Goal: Book appointment/travel/reservation

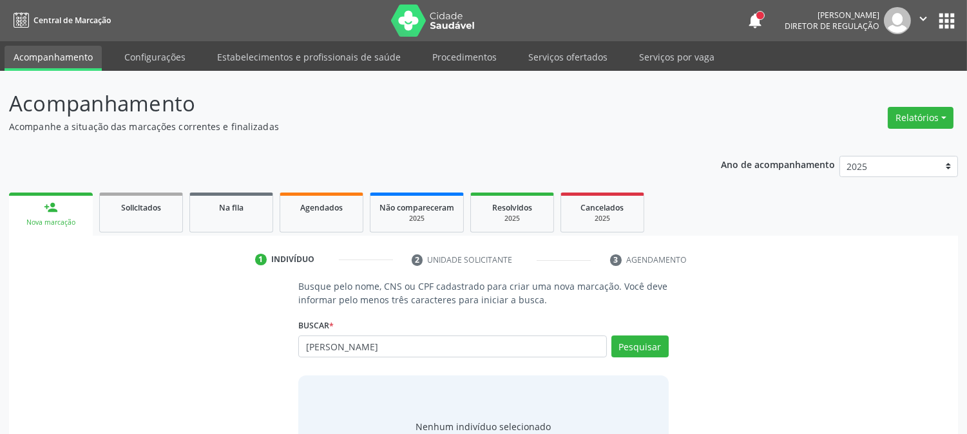
type input "[PERSON_NAME]"
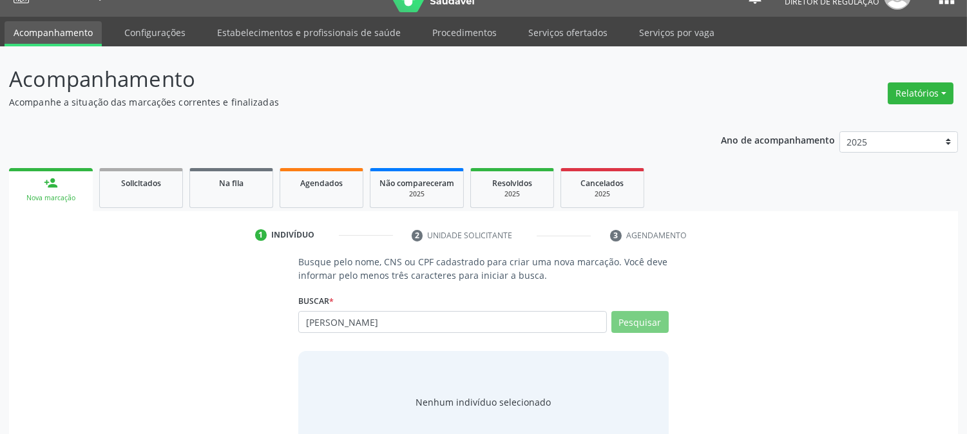
scroll to position [61, 0]
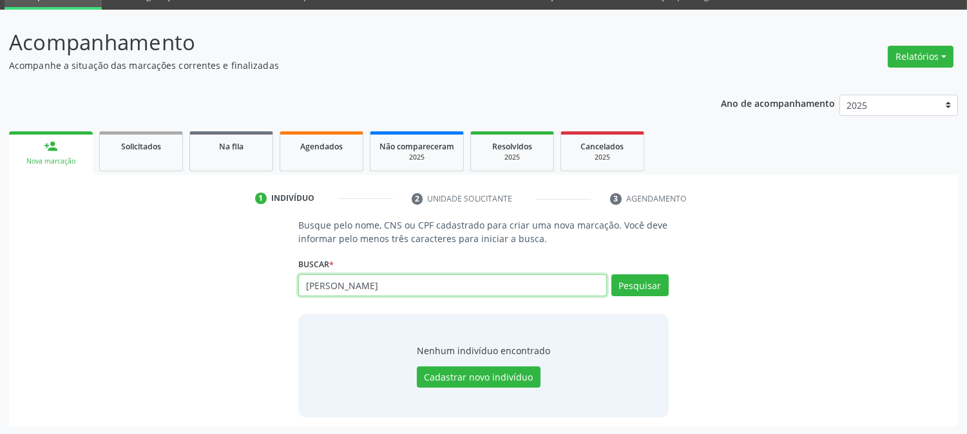
click at [427, 280] on input "[PERSON_NAME]" at bounding box center [452, 285] width 308 height 22
paste input "11246265494"
type input "11246265494"
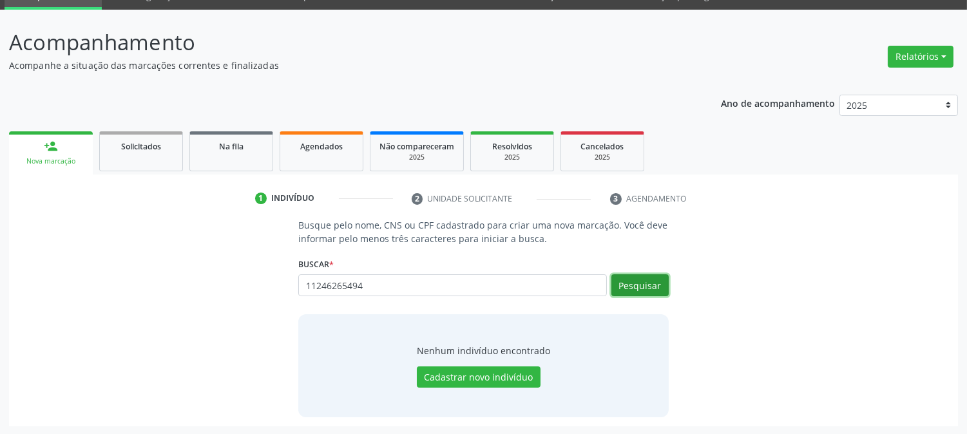
click at [640, 293] on button "Pesquisar" at bounding box center [639, 285] width 57 height 22
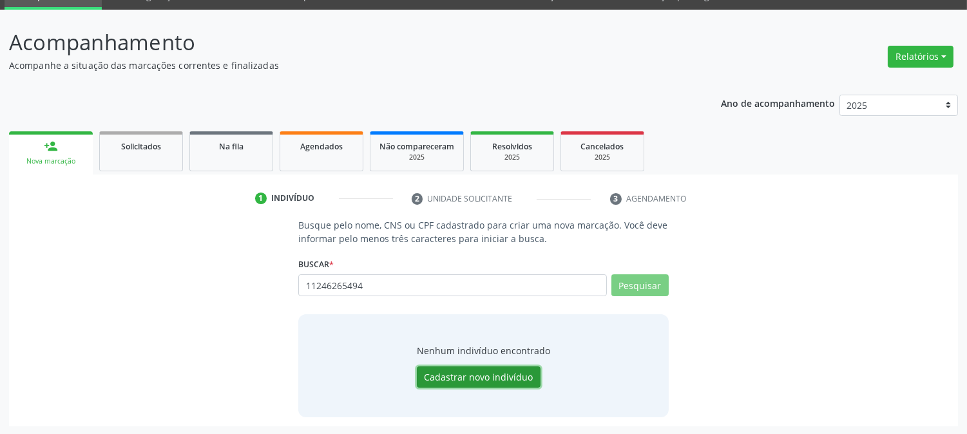
click at [478, 378] on button "Cadastrar novo indivíduo" at bounding box center [479, 378] width 124 height 22
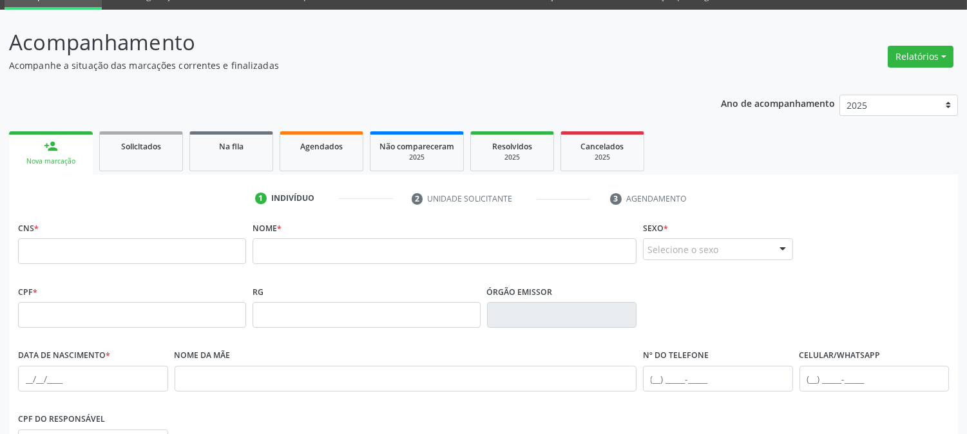
scroll to position [133, 0]
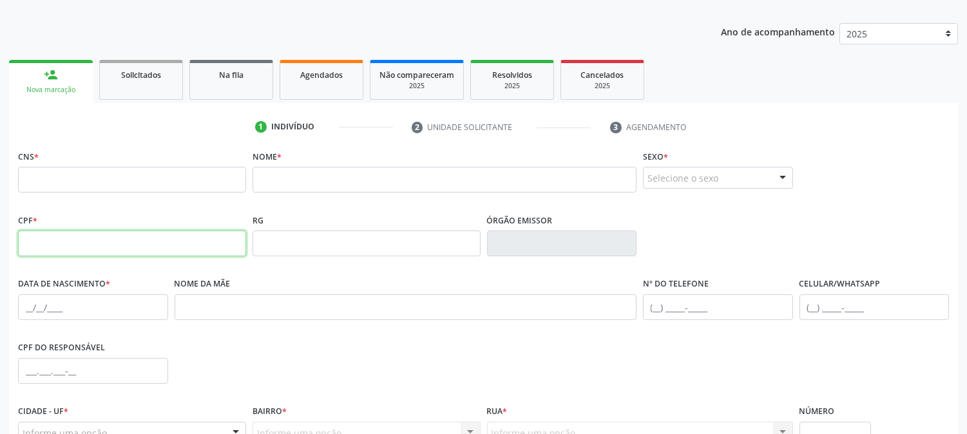
click at [137, 242] on input "text" at bounding box center [132, 244] width 228 height 26
paste input "112.462.654-94"
type input "112.462.654-94"
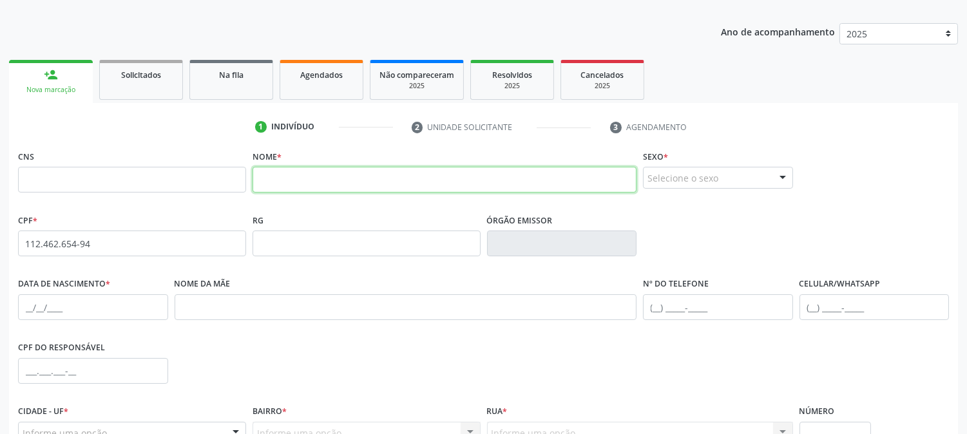
click at [318, 176] on input "text" at bounding box center [445, 180] width 384 height 26
type input "[PERSON_NAME]"
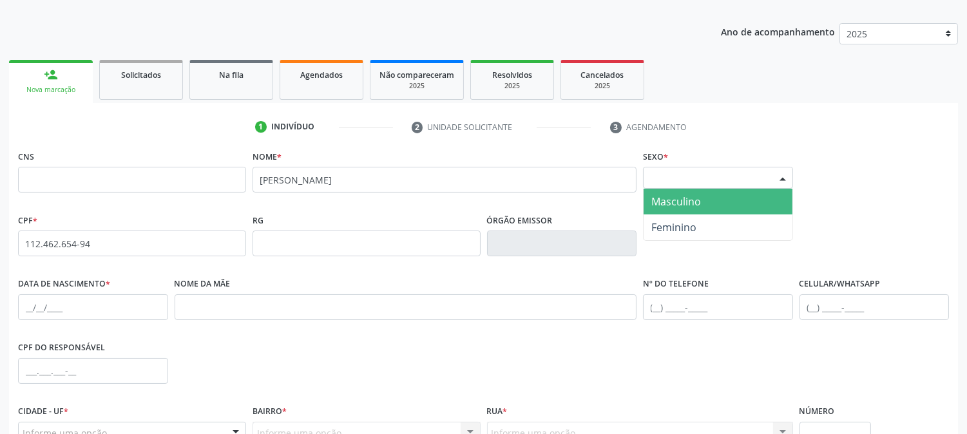
click at [697, 175] on div "Selecione o sexo" at bounding box center [718, 178] width 150 height 22
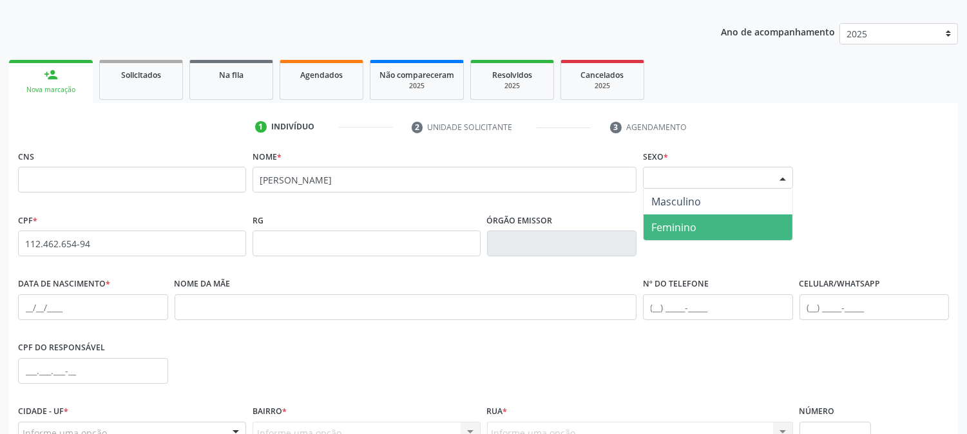
click at [685, 227] on span "Feminino" at bounding box center [673, 227] width 45 height 14
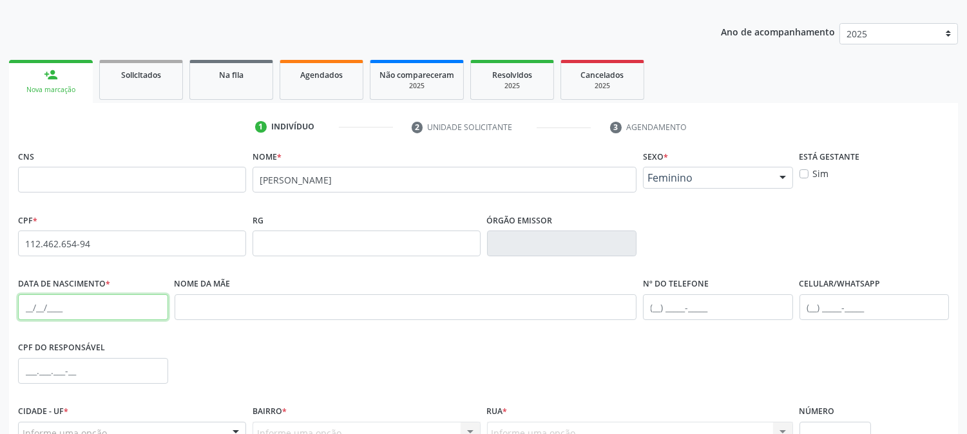
click at [23, 300] on input "text" at bounding box center [93, 307] width 150 height 26
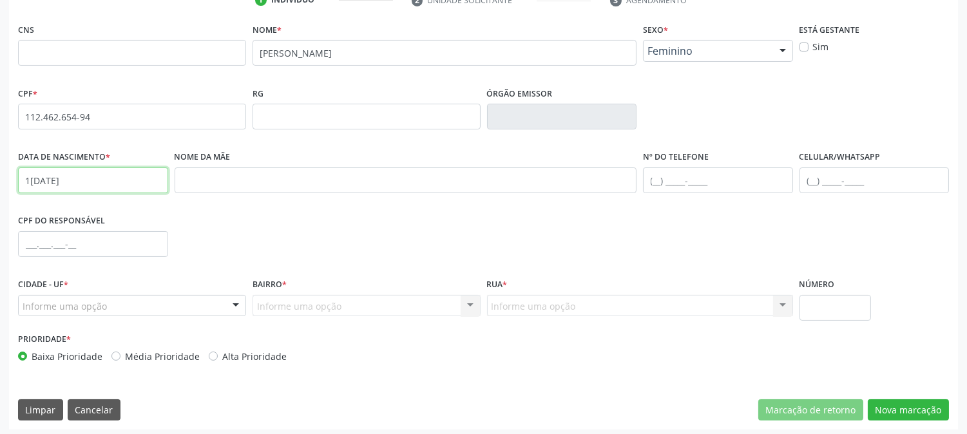
scroll to position [263, 0]
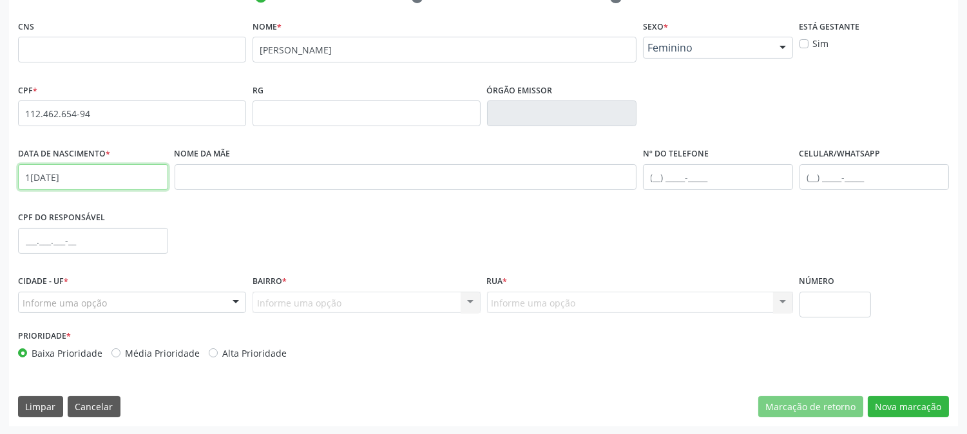
type input "1[DATE]"
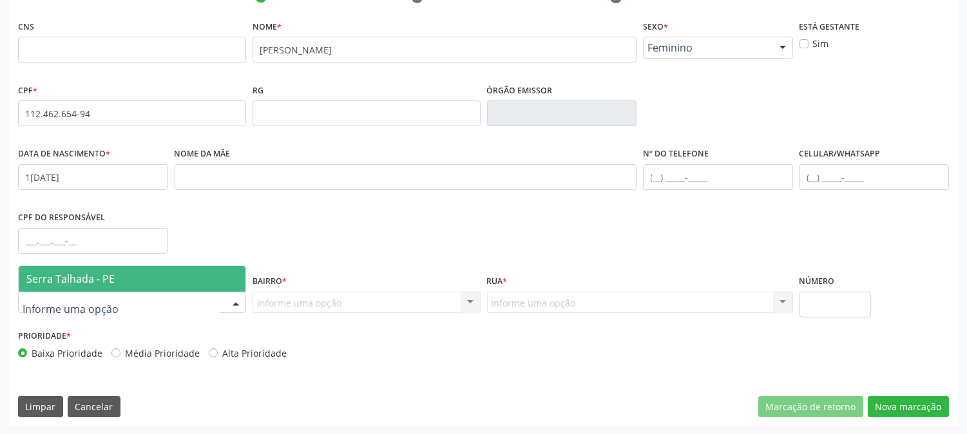
click at [111, 308] on div at bounding box center [132, 303] width 228 height 22
click at [106, 281] on span "Serra Talhada - PE" at bounding box center [70, 279] width 88 height 14
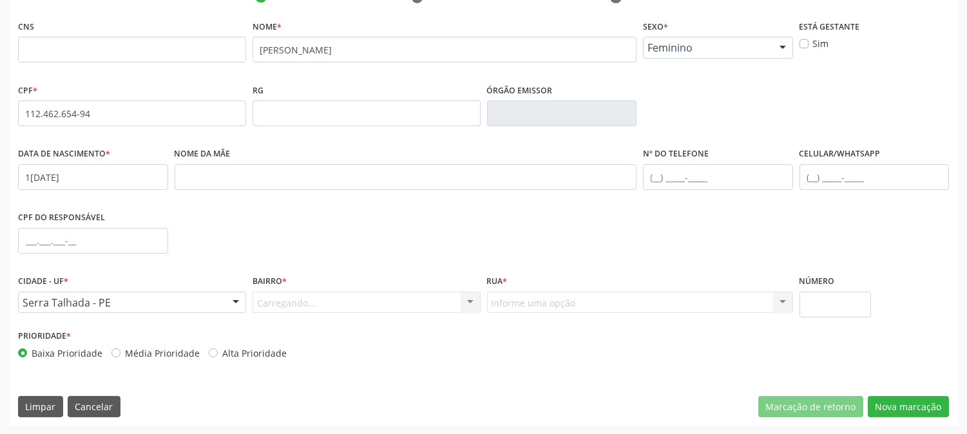
click at [312, 304] on div "Carregando... Nenhum resultado encontrado para: " " Nenhuma opção encontrada. D…" at bounding box center [367, 303] width 228 height 22
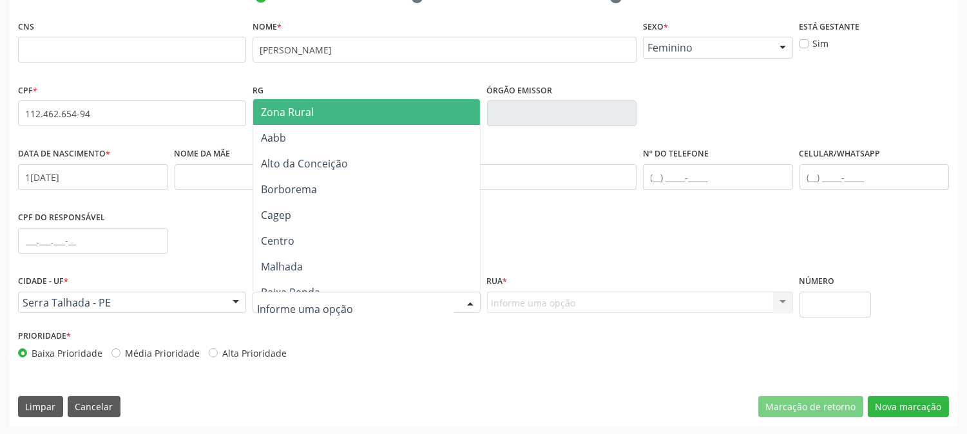
click at [350, 119] on span "Zona Rural" at bounding box center [366, 112] width 227 height 26
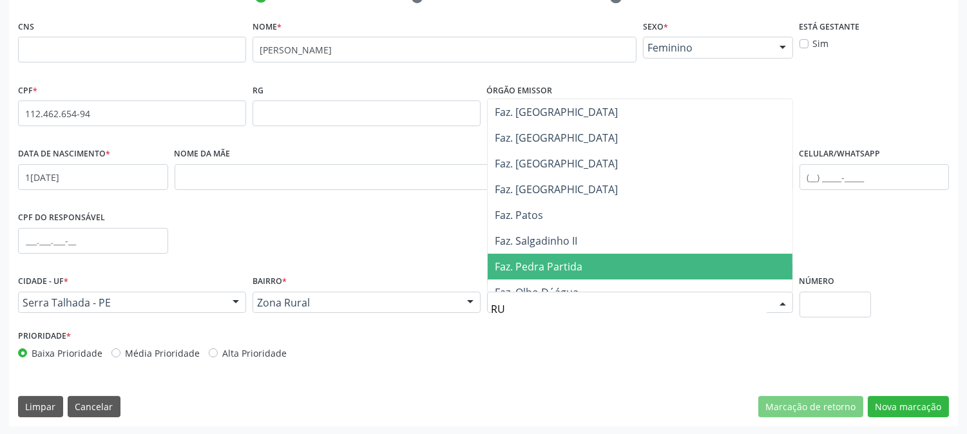
type input "RUR"
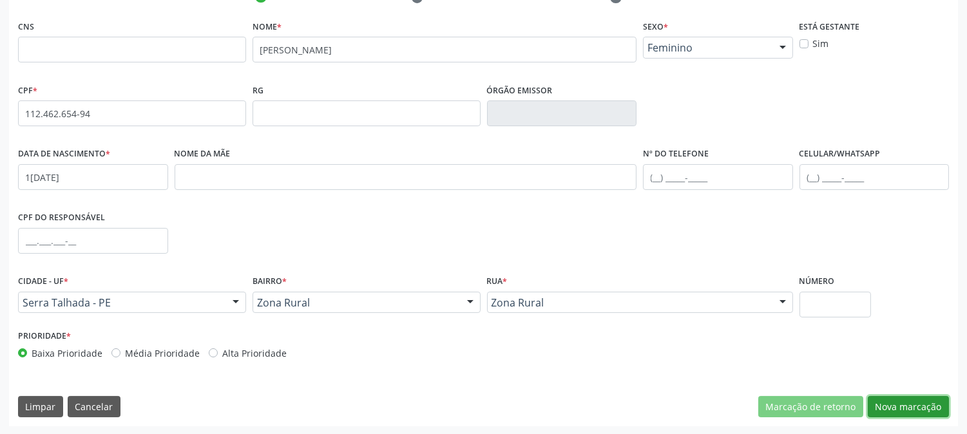
click at [896, 406] on button "Nova marcação" at bounding box center [908, 407] width 81 height 22
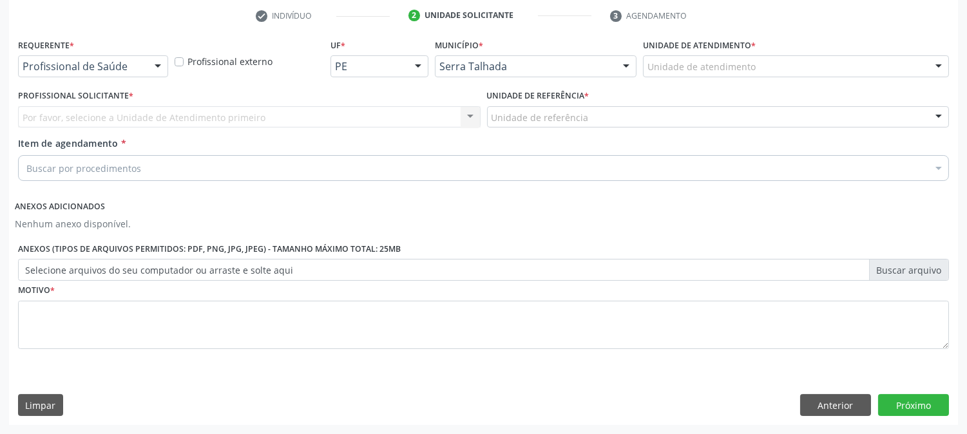
scroll to position [243, 0]
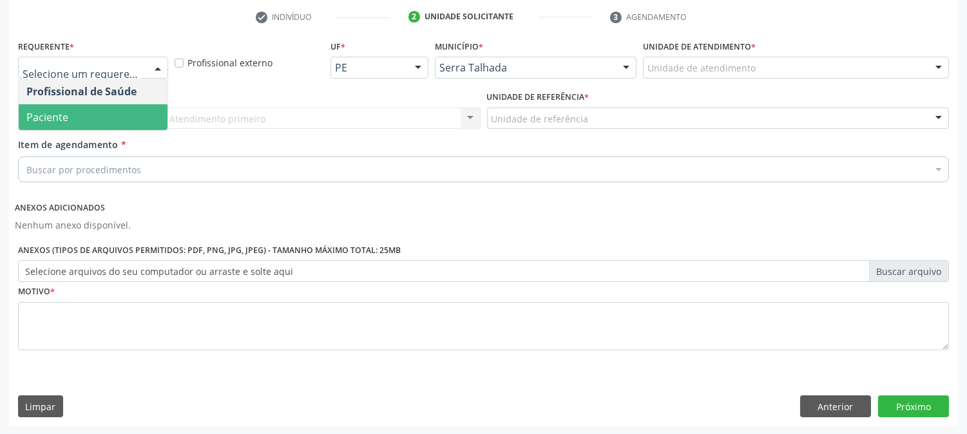
click at [91, 106] on span "Paciente" at bounding box center [93, 117] width 149 height 26
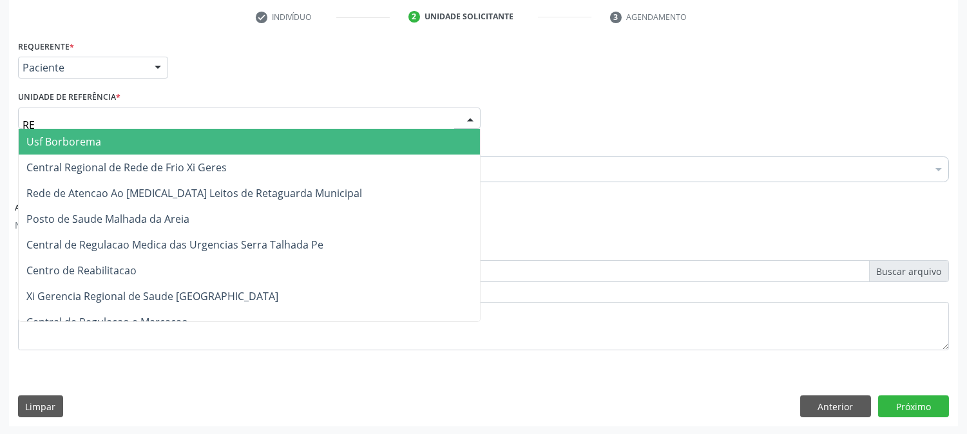
type input "REA"
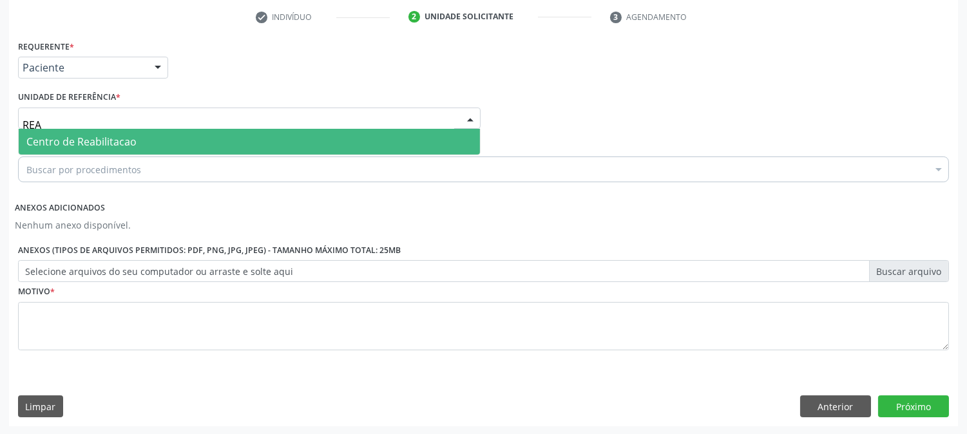
click at [97, 135] on span "Centro de Reabilitacao" at bounding box center [81, 142] width 110 height 14
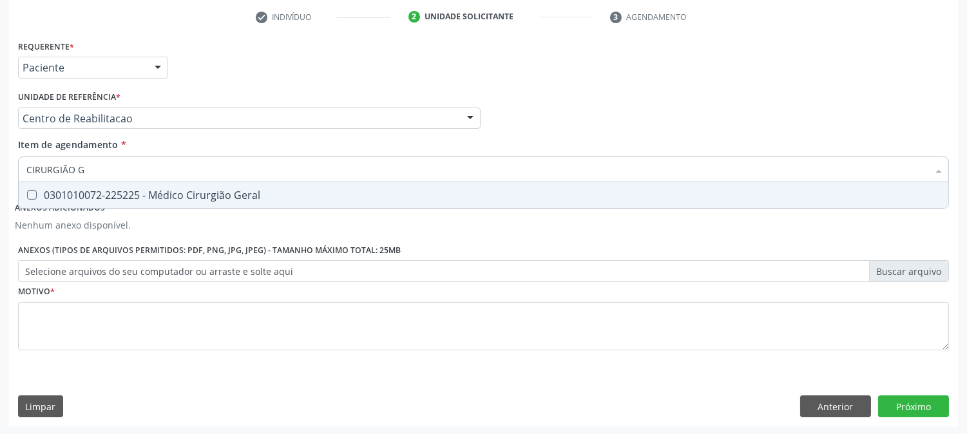
type input "CIRURGIÃO GE"
click at [213, 200] on div "0301010072-225225 - Médico Cirurgião Geral" at bounding box center [483, 195] width 914 height 10
checkbox Geral "true"
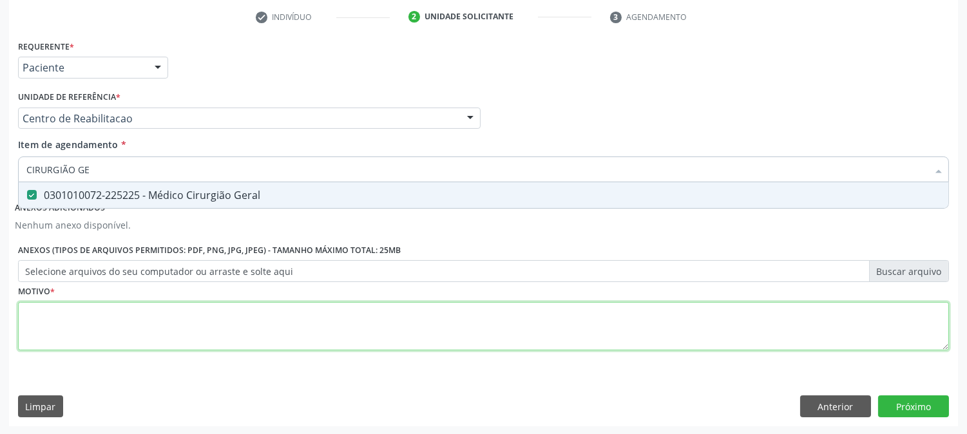
click at [120, 325] on div "Requerente * Paciente Profissional de Saúde Paciente Nenhum resultado encontrad…" at bounding box center [483, 203] width 931 height 332
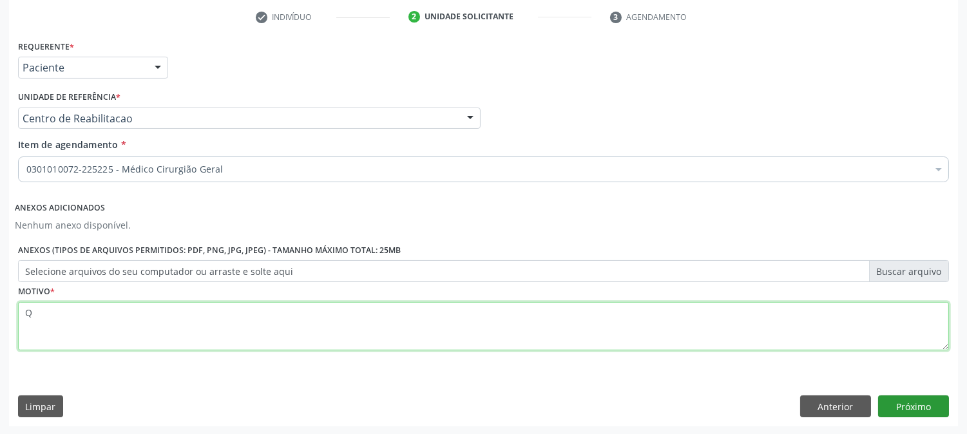
type textarea "Q"
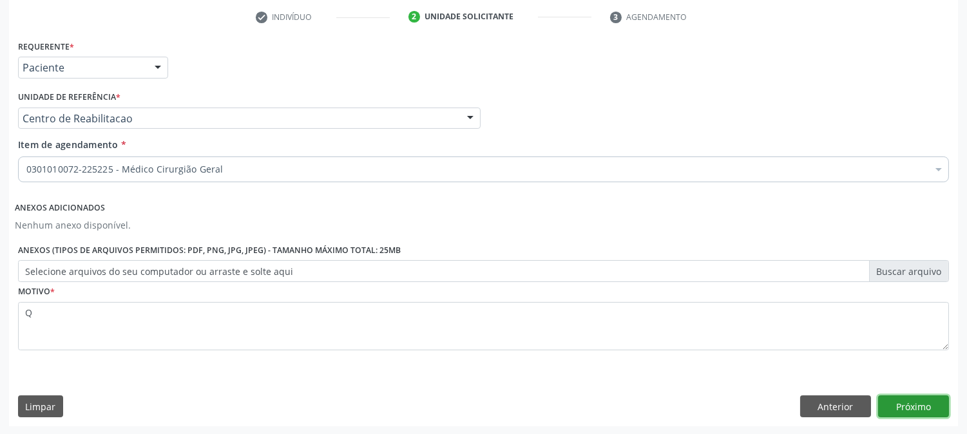
click at [926, 407] on button "Próximo" at bounding box center [913, 407] width 71 height 22
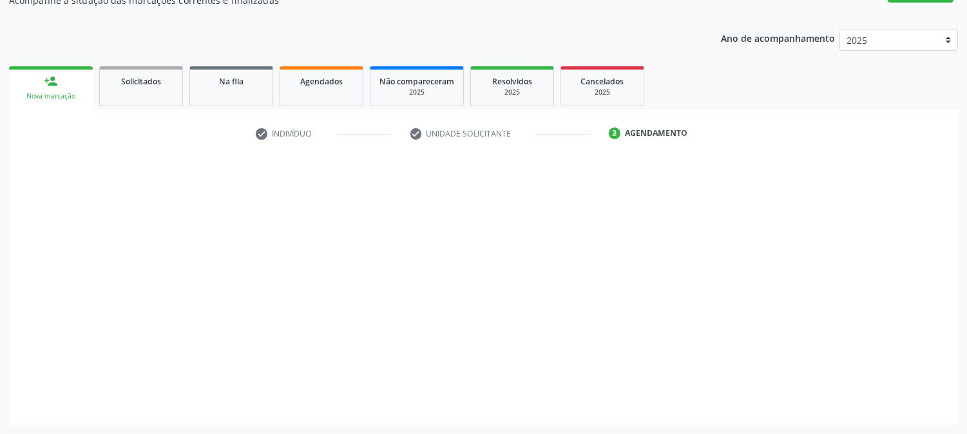
scroll to position [126, 0]
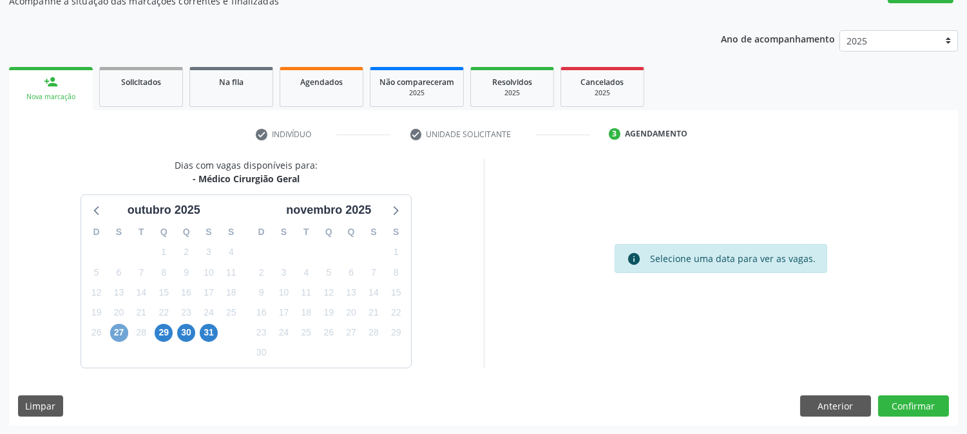
click at [118, 329] on span "27" at bounding box center [119, 333] width 18 height 18
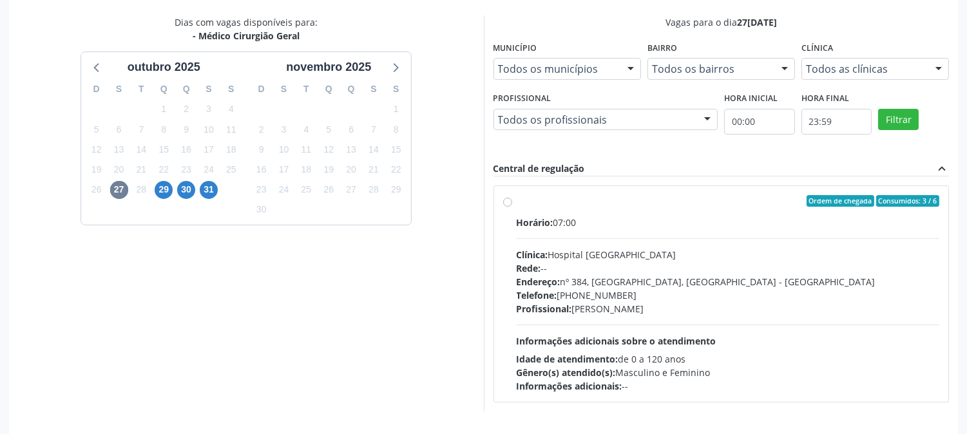
click at [615, 224] on div "Horário: 07:00" at bounding box center [728, 223] width 423 height 14
click at [512, 207] on input "Ordem de chegada Consumidos: 3 / 6 Horário: 07:00 Clínica: Hospital [GEOGRAPHIC…" at bounding box center [507, 201] width 9 height 12
radio input "true"
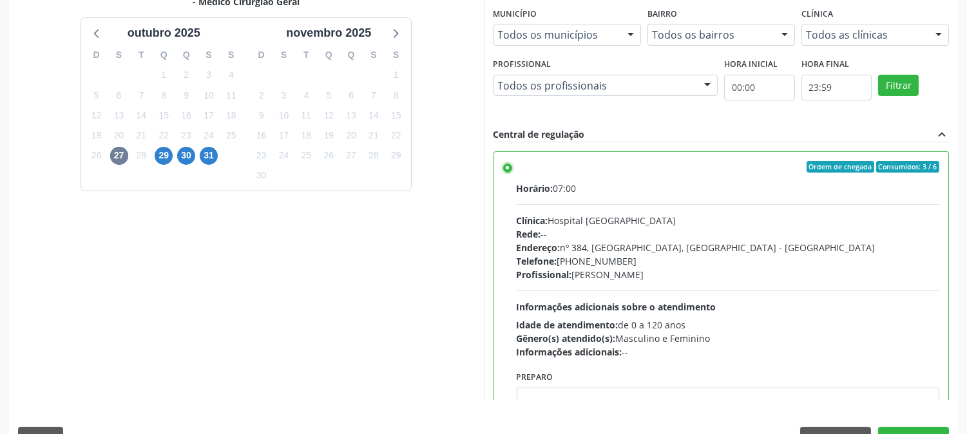
scroll to position [335, 0]
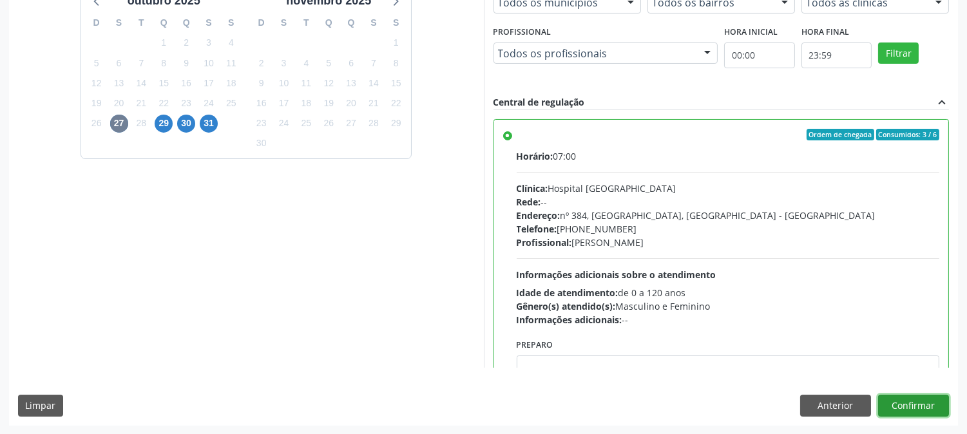
click at [890, 398] on button "Confirmar" at bounding box center [913, 406] width 71 height 22
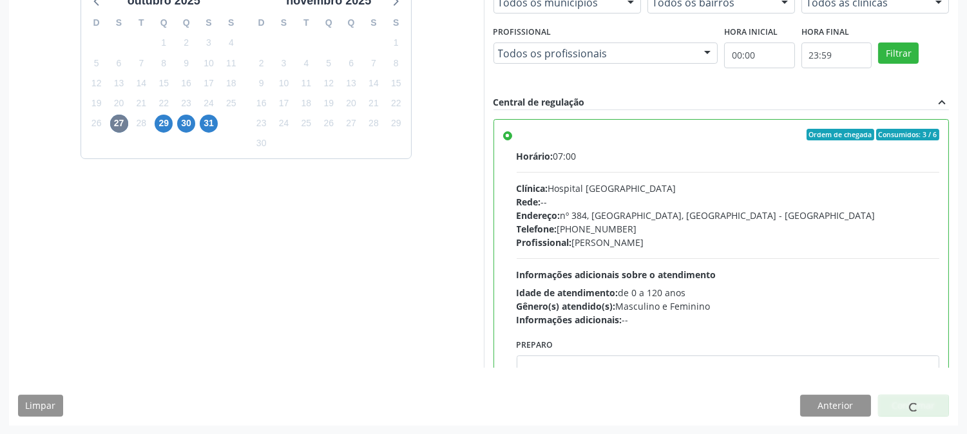
scroll to position [0, 0]
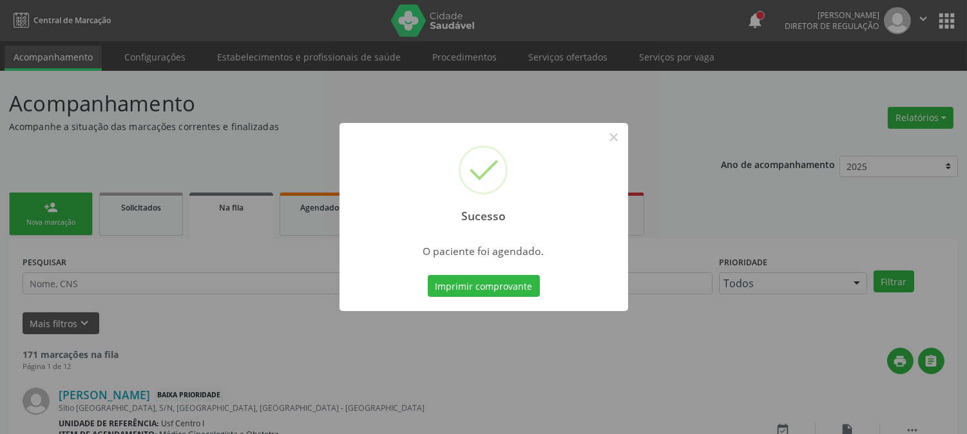
click at [501, 298] on div "Imprimir comprovante Cancel" at bounding box center [484, 286] width 118 height 27
click at [492, 291] on button "Imprimir comprovante" at bounding box center [484, 286] width 112 height 22
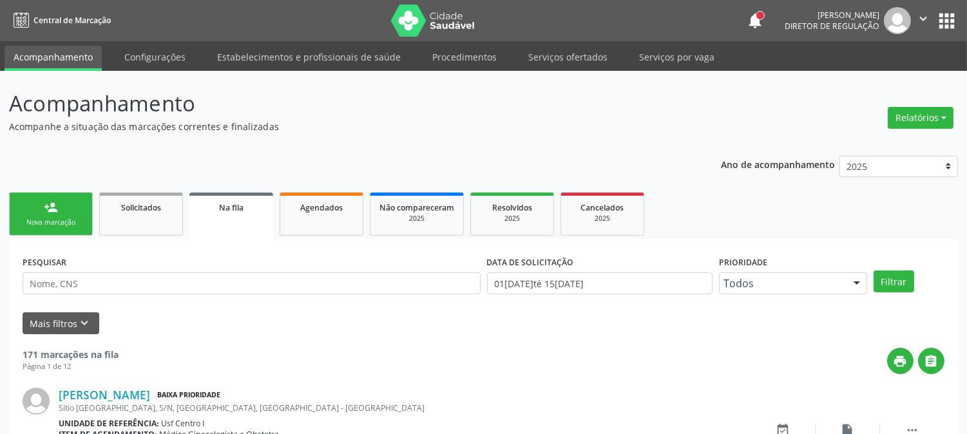
click at [53, 224] on div "Nova marcação" at bounding box center [51, 223] width 64 height 10
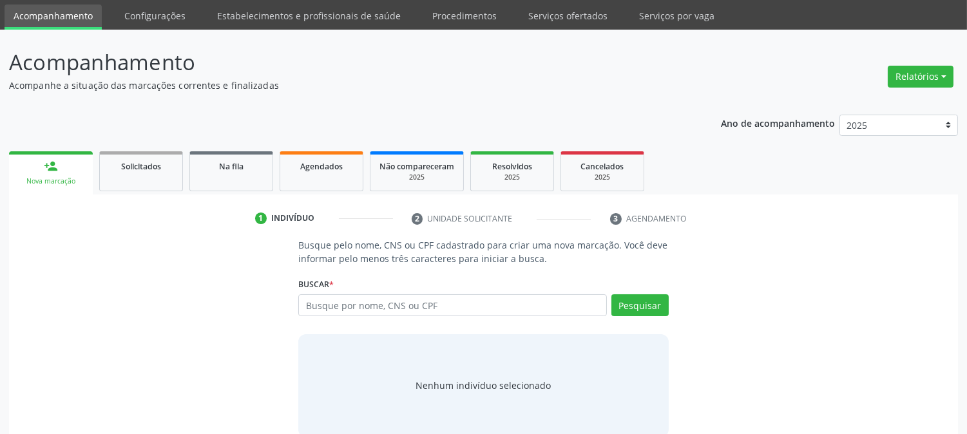
scroll to position [61, 0]
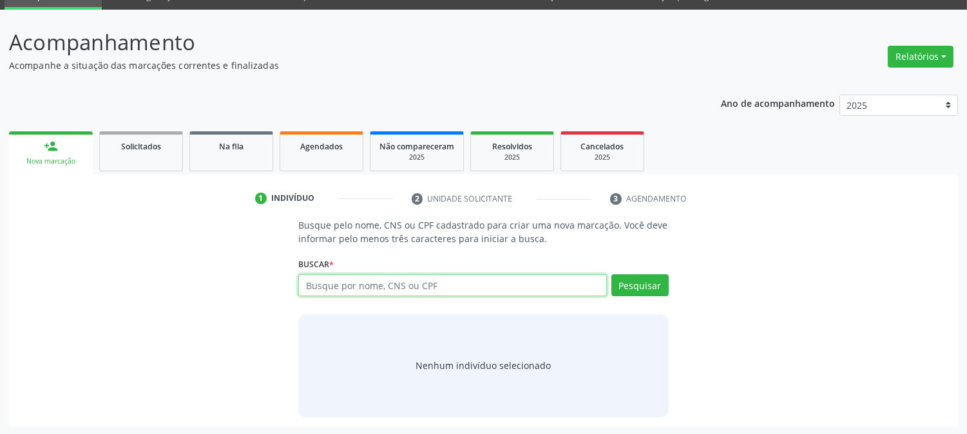
click at [366, 287] on input "text" at bounding box center [452, 285] width 308 height 22
type input "mari"
